Goal: Navigation & Orientation: Find specific page/section

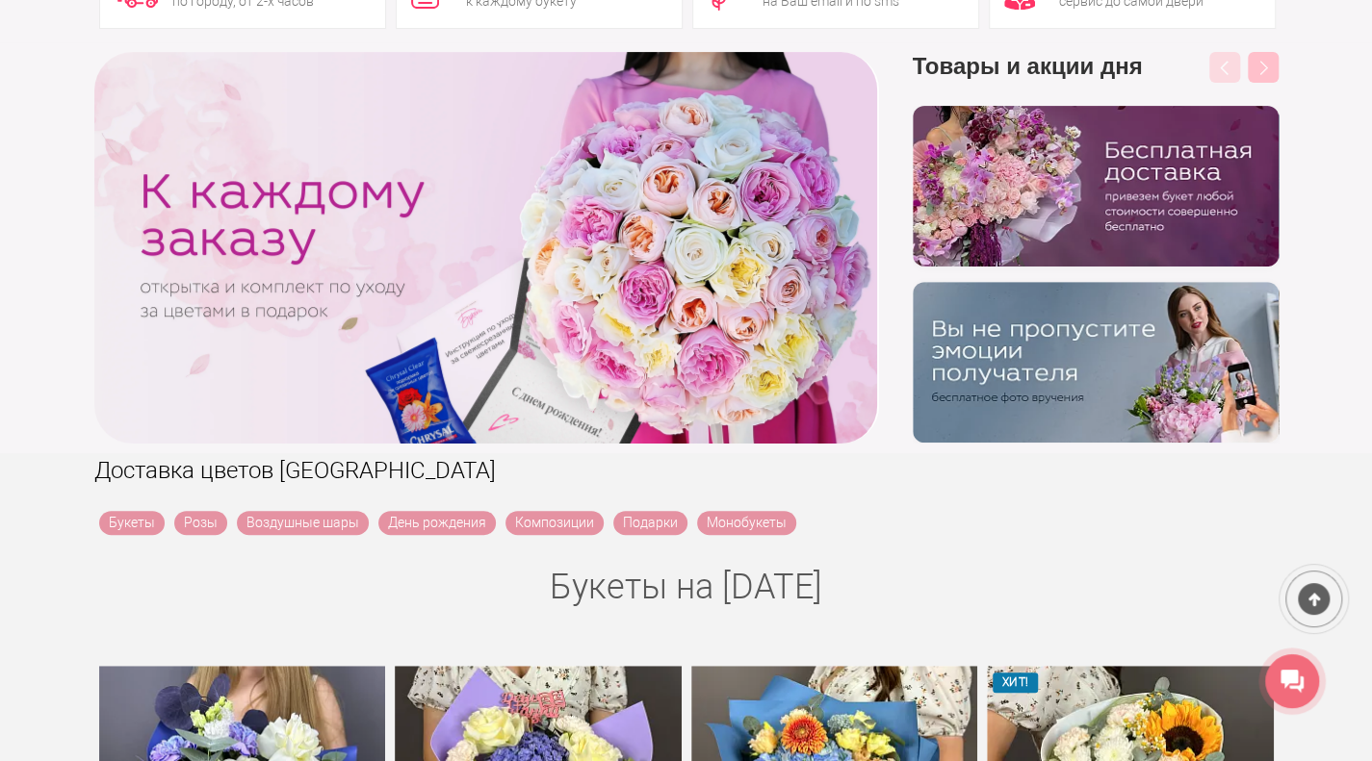
scroll to position [23, 0]
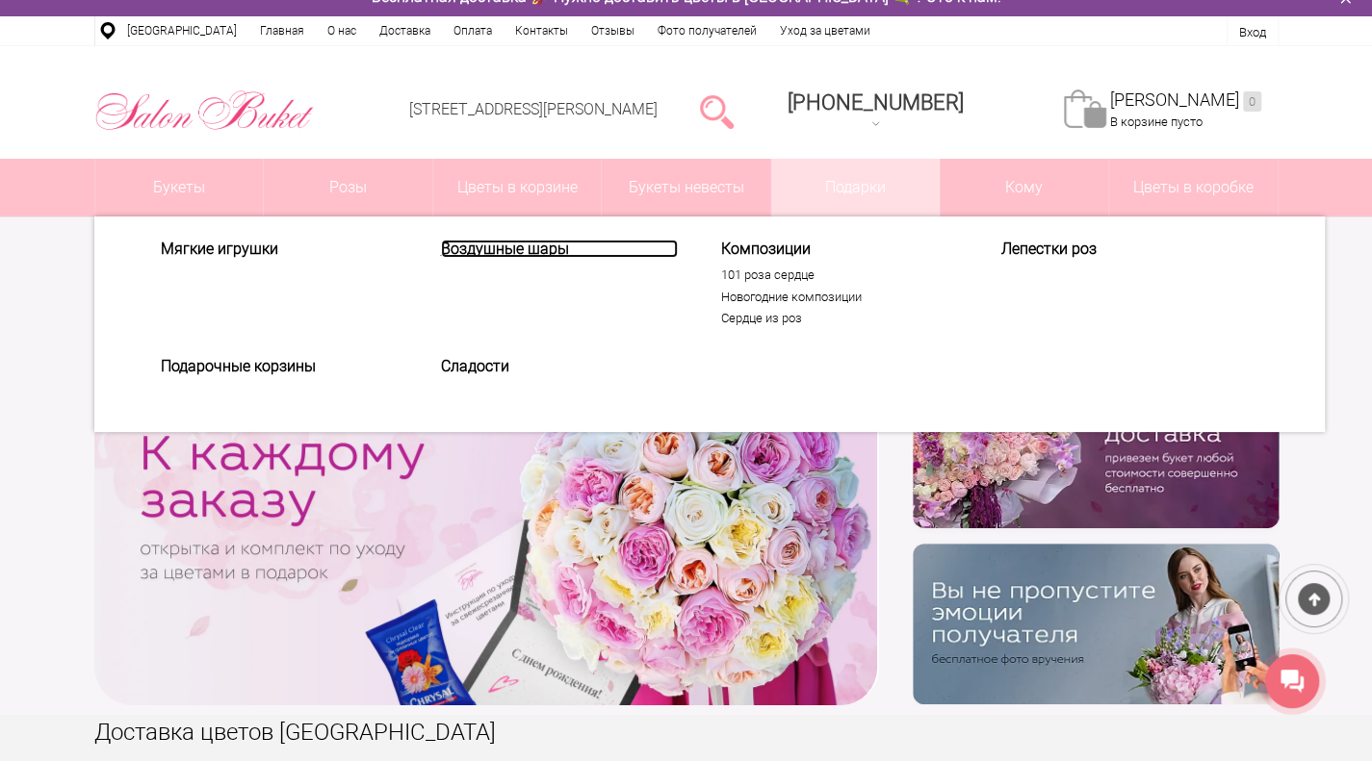
click at [541, 247] on link "Воздушные шары" at bounding box center [559, 249] width 237 height 18
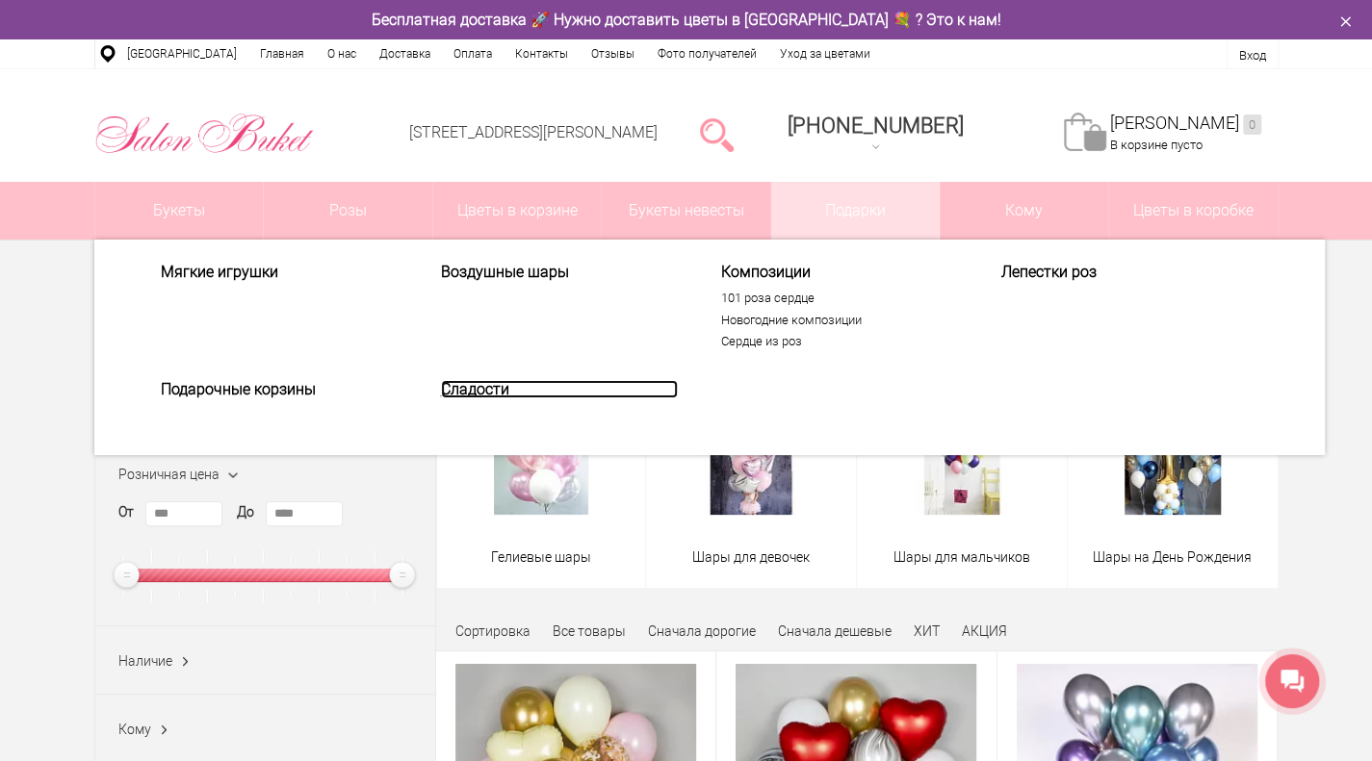
click at [481, 387] on link "Сладости" at bounding box center [559, 389] width 237 height 18
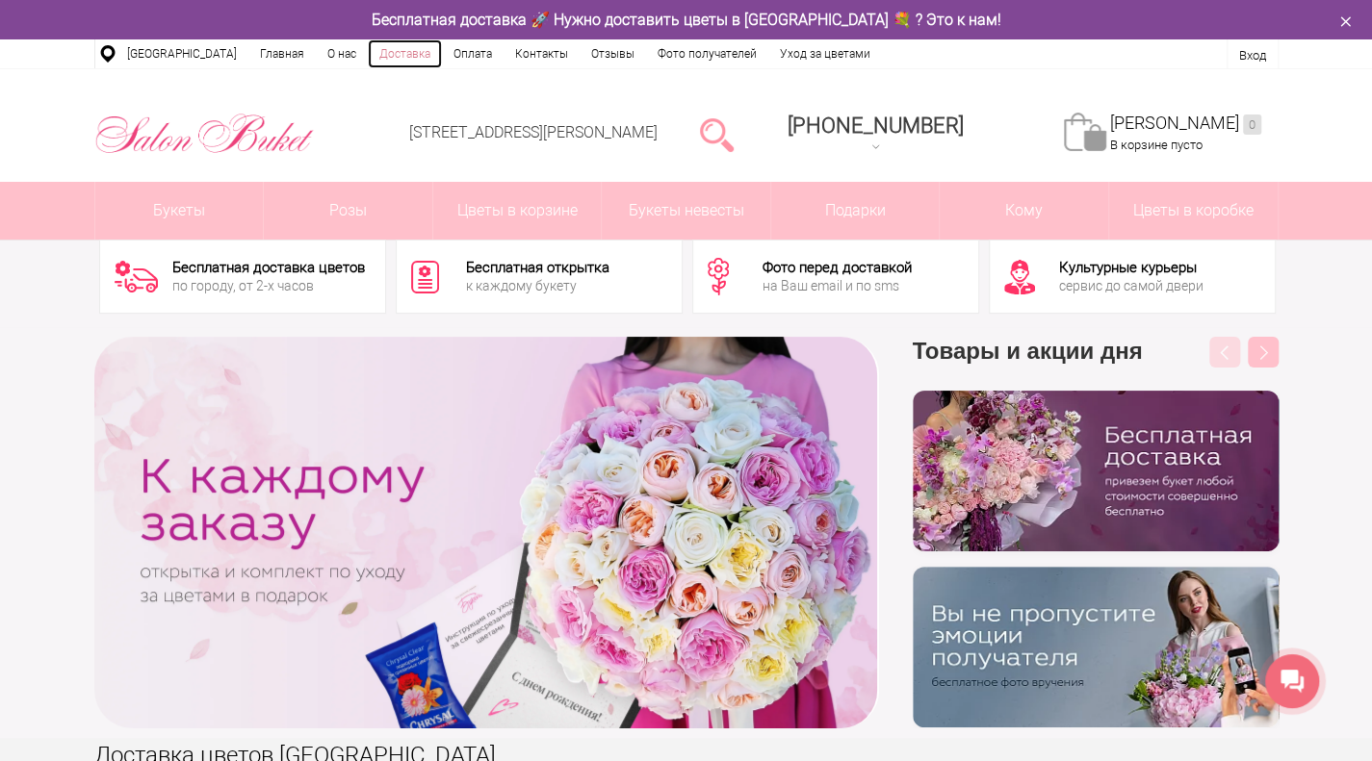
click at [405, 52] on link "Доставка" at bounding box center [405, 53] width 74 height 29
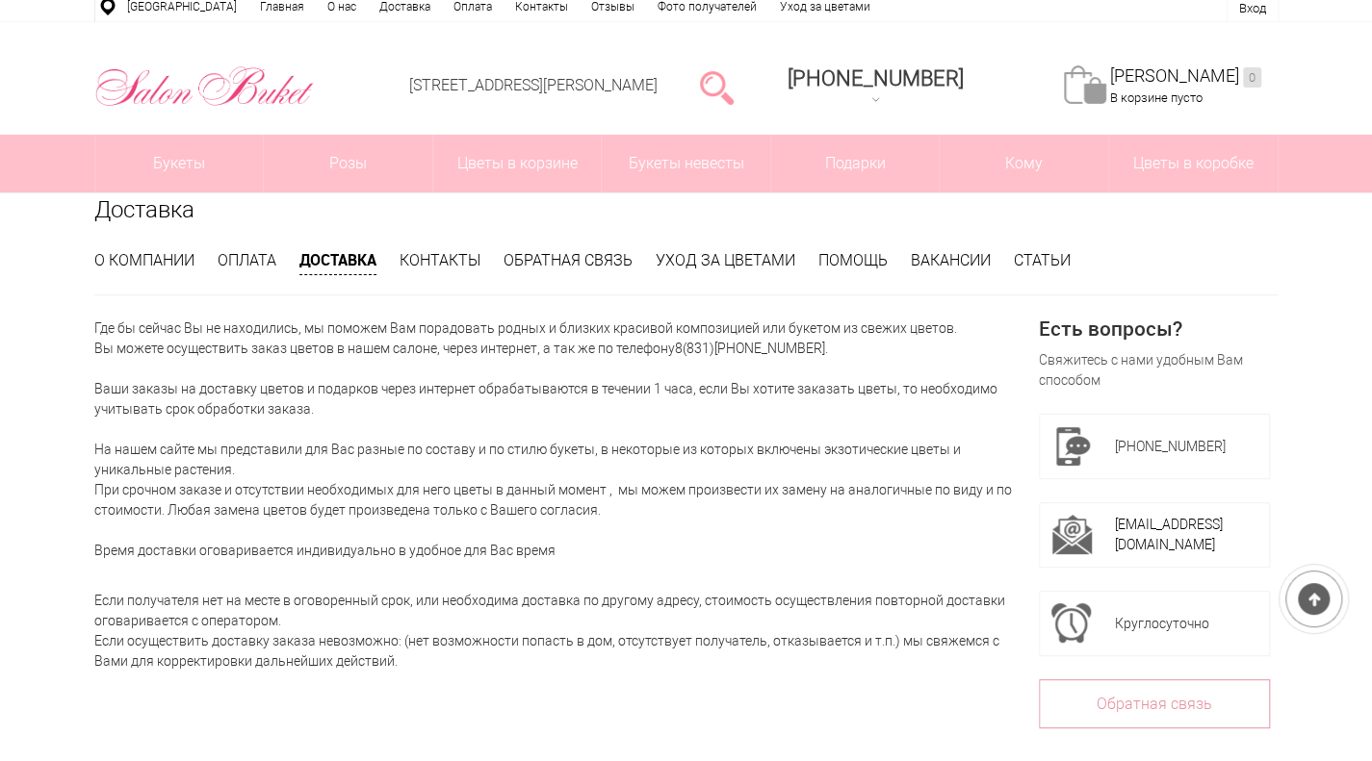
scroll to position [46, 0]
